Goal: Task Accomplishment & Management: Manage account settings

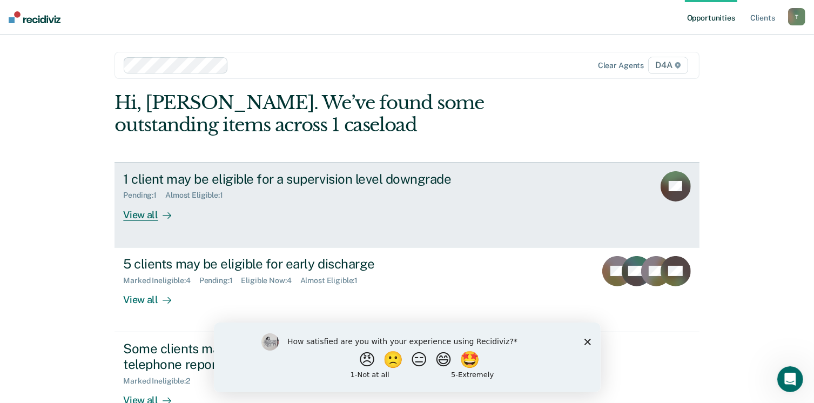
click at [130, 214] on div "View all" at bounding box center [153, 210] width 60 height 21
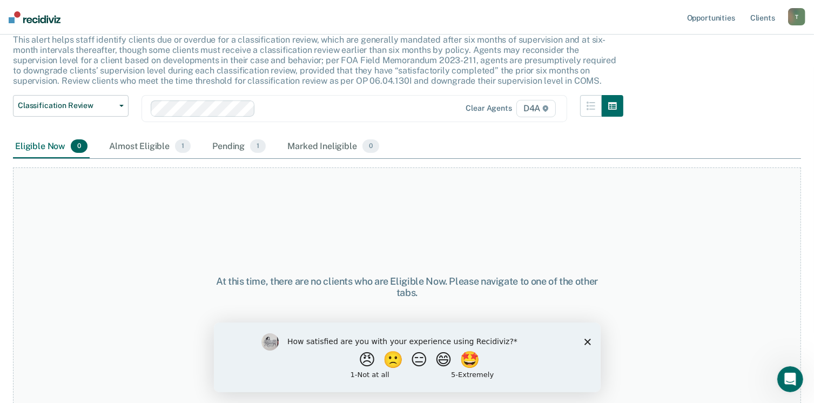
scroll to position [73, 0]
click at [587, 341] on polygon "Close survey" at bounding box center [587, 341] width 6 height 6
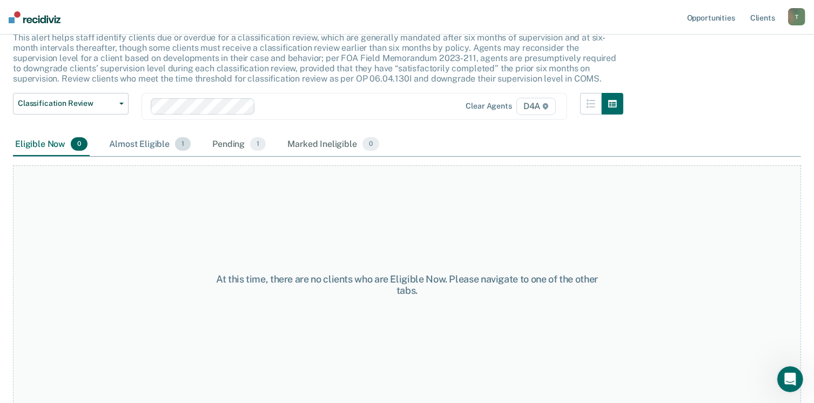
click at [154, 141] on div "Almost Eligible 1" at bounding box center [150, 145] width 86 height 24
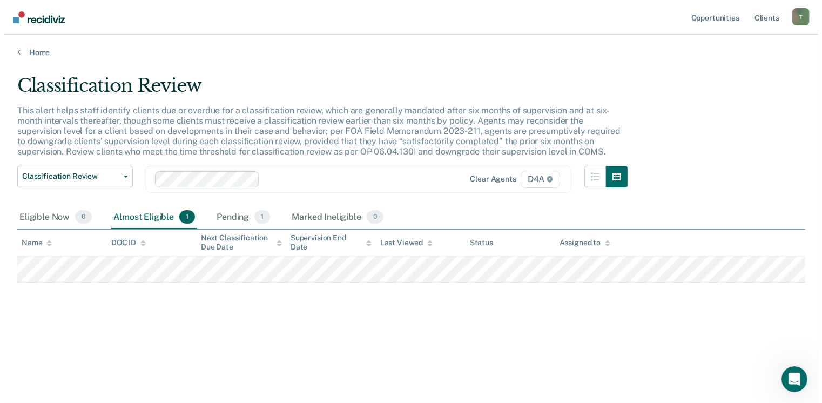
scroll to position [0, 0]
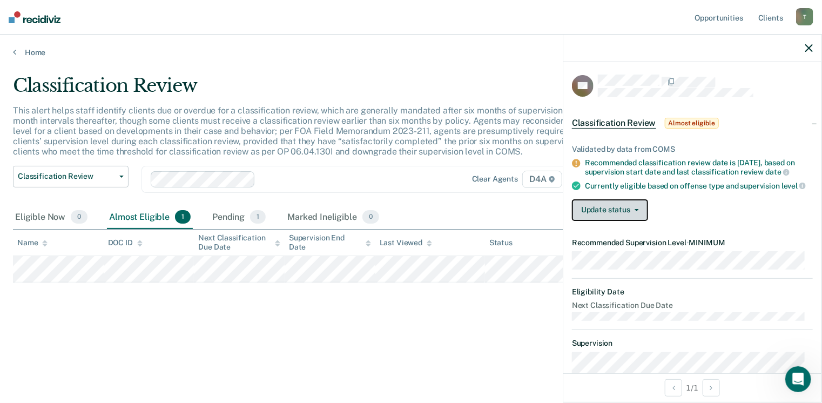
click at [638, 211] on icon "button" at bounding box center [637, 210] width 4 height 2
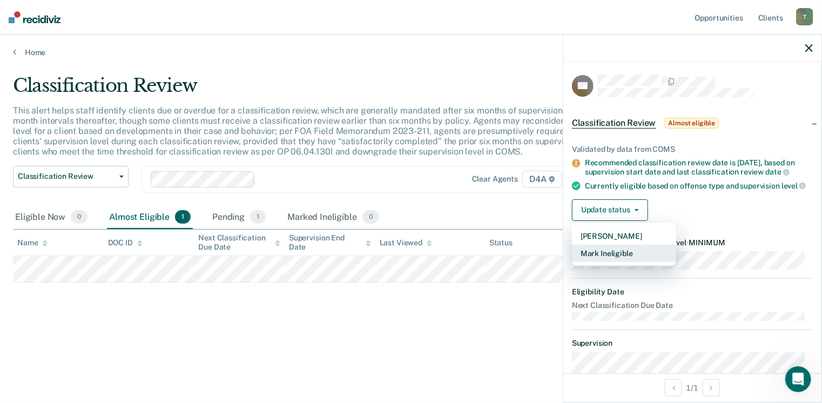
click at [598, 260] on button "Mark Ineligible" at bounding box center [624, 253] width 104 height 17
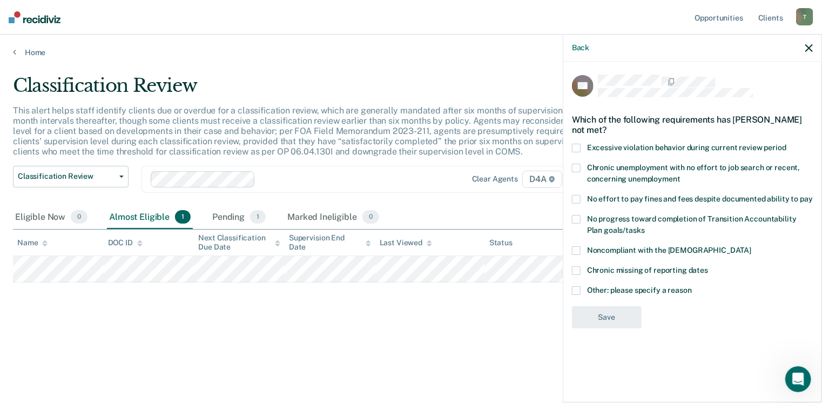
click at [579, 289] on span at bounding box center [576, 290] width 9 height 9
click at [692, 286] on input "Other: please specify a reason" at bounding box center [692, 286] width 0 height 0
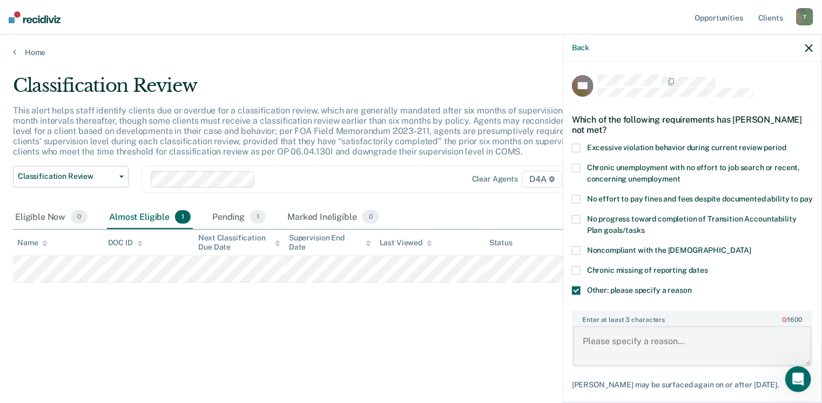
click at [597, 354] on textarea "Enter at least 3 characters 0 / 1600" at bounding box center [692, 346] width 239 height 40
type textarea "The court will not allow to be supervised at minimum supervision"
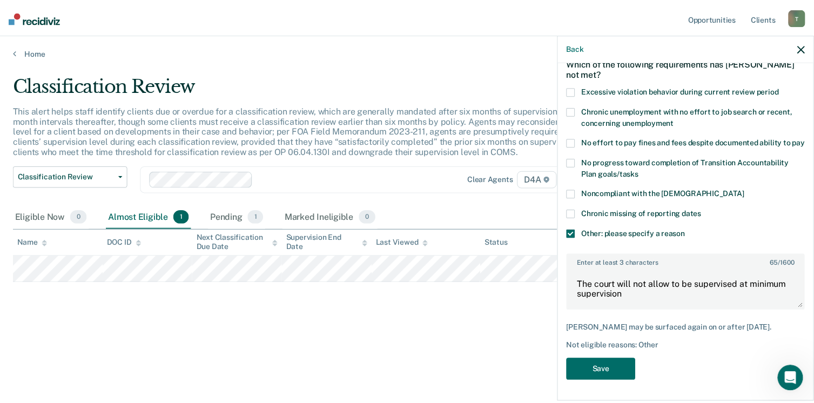
scroll to position [66, 0]
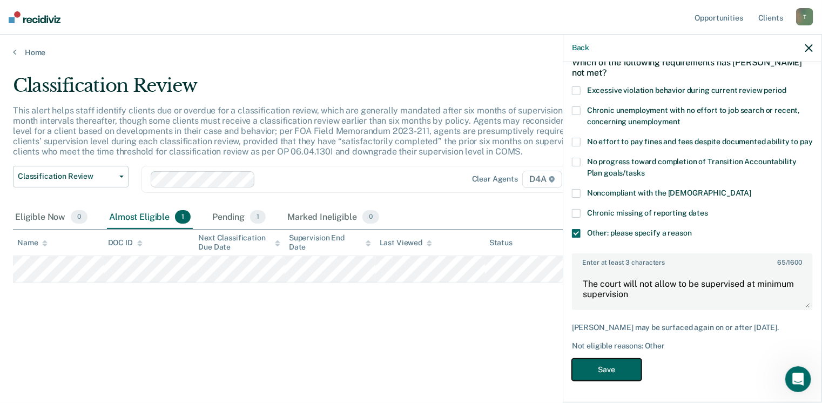
click at [598, 371] on button "Save" at bounding box center [607, 370] width 70 height 22
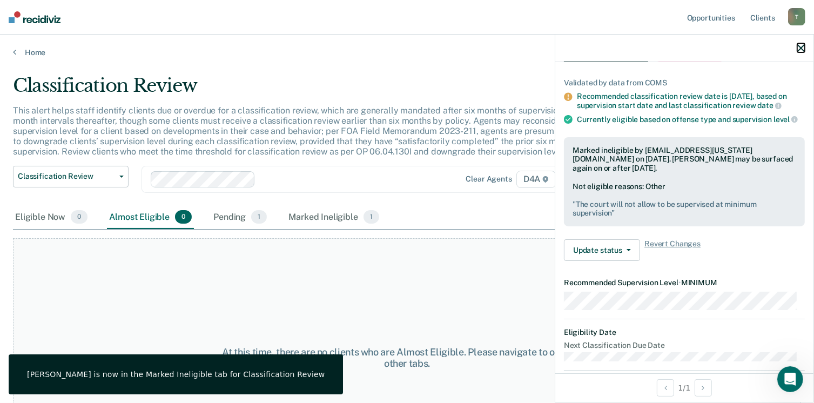
click at [801, 51] on icon "button" at bounding box center [801, 48] width 8 height 8
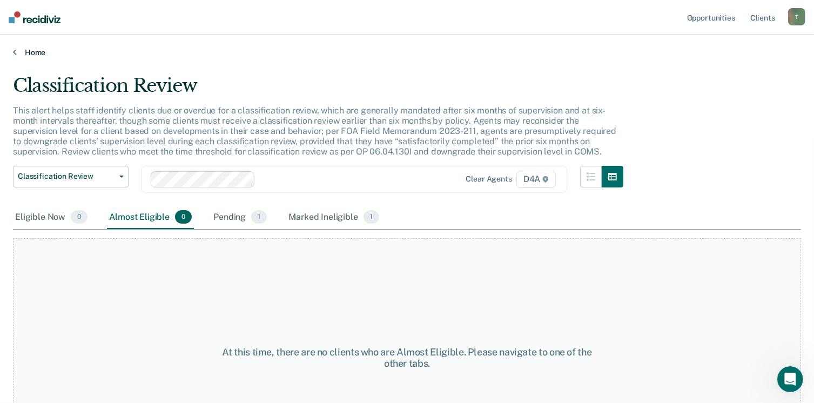
click at [15, 49] on icon at bounding box center [14, 52] width 3 height 9
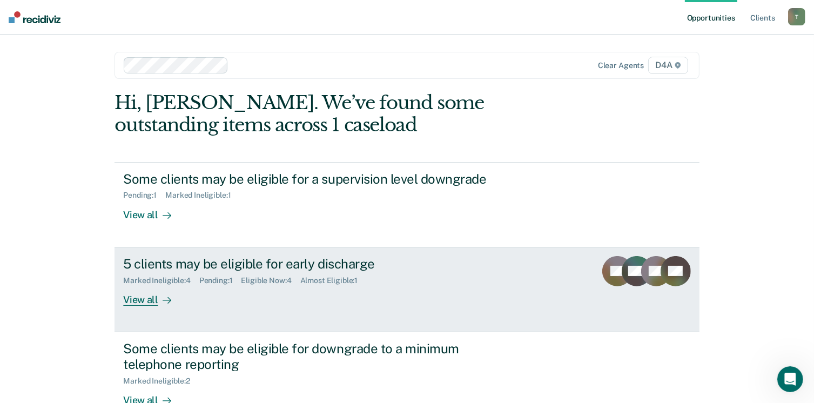
click at [138, 301] on div "View all" at bounding box center [153, 295] width 60 height 21
